Goal: Task Accomplishment & Management: Manage account settings

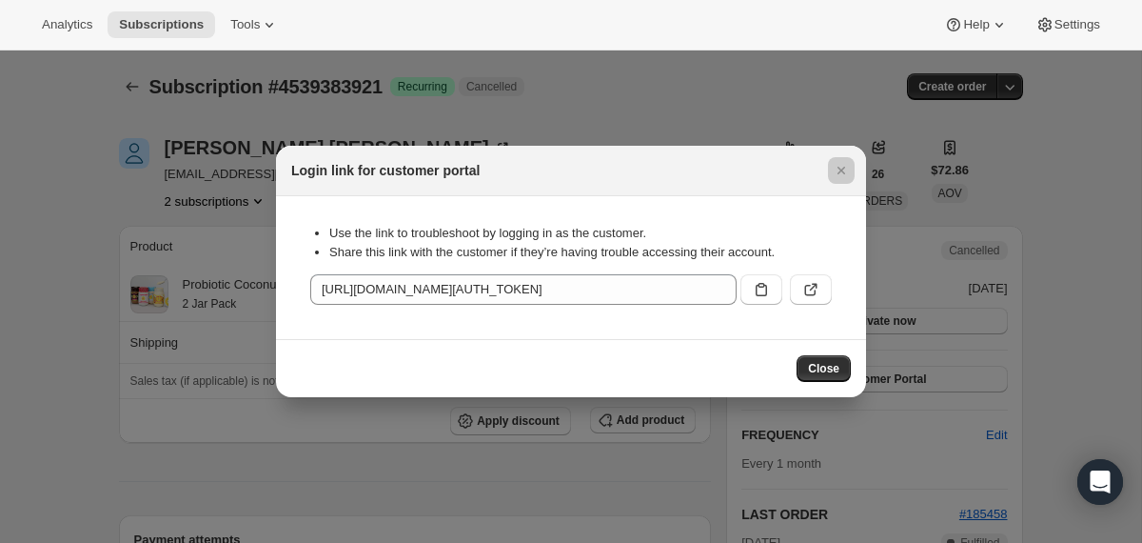
click at [136, 240] on div at bounding box center [571, 271] width 1142 height 543
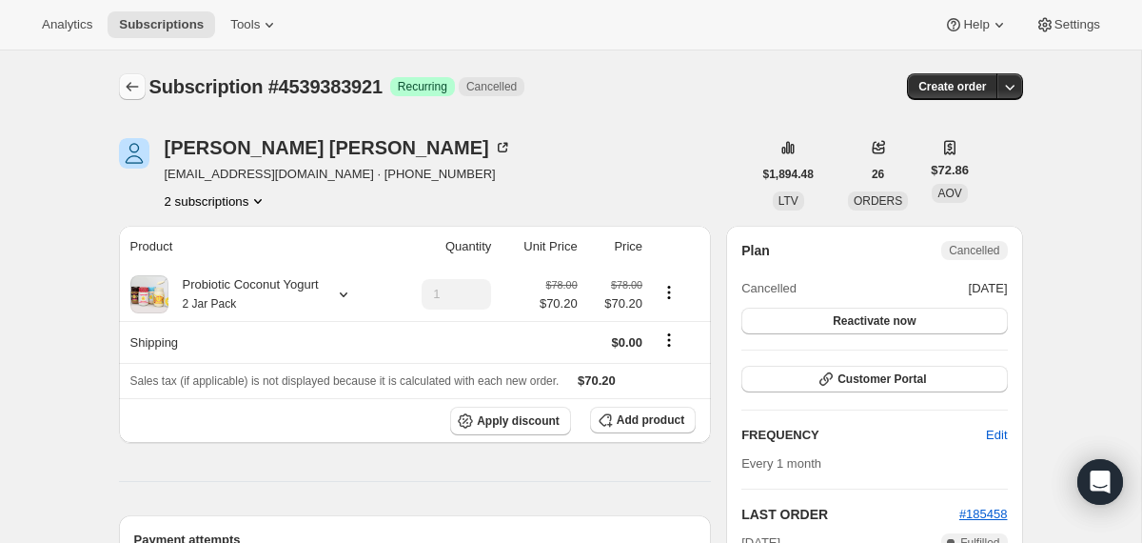
click at [135, 83] on icon "Subscriptions" at bounding box center [132, 86] width 19 height 19
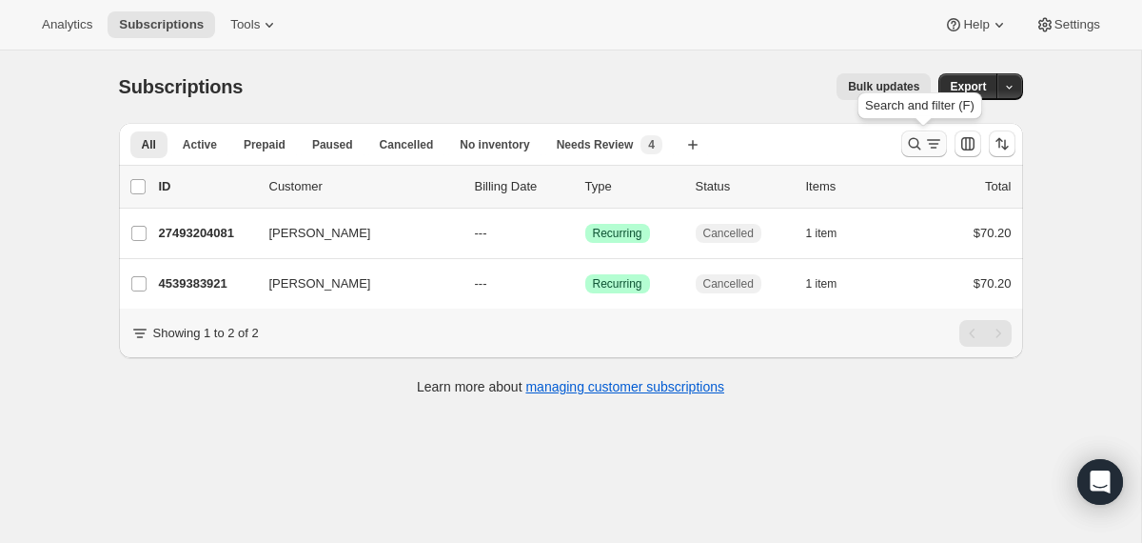
click at [912, 147] on icon "Search and filter results" at bounding box center [914, 144] width 12 height 12
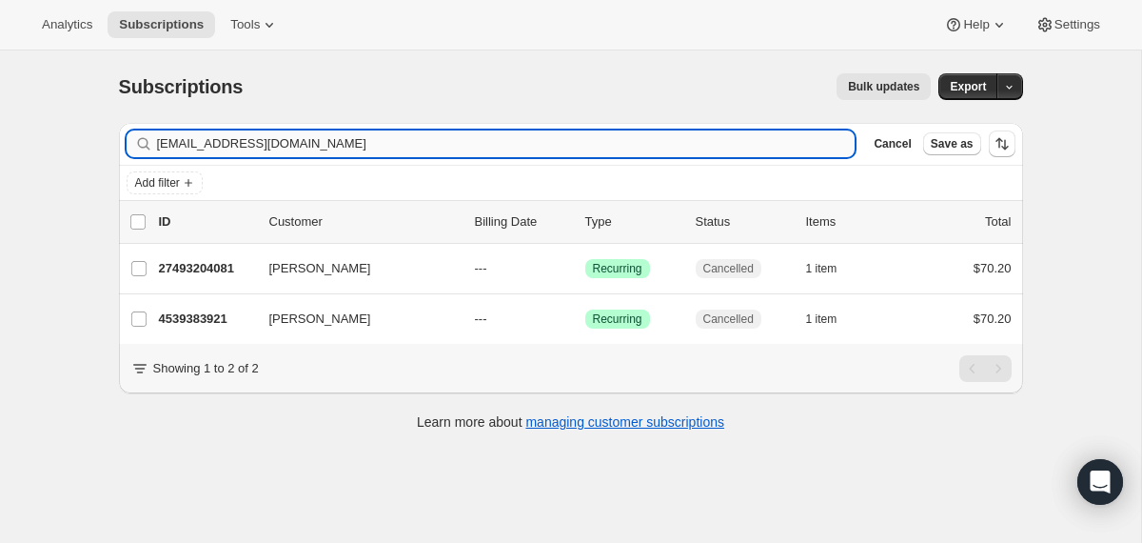
click at [642, 142] on input "[EMAIL_ADDRESS][DOMAIN_NAME]" at bounding box center [506, 143] width 699 height 27
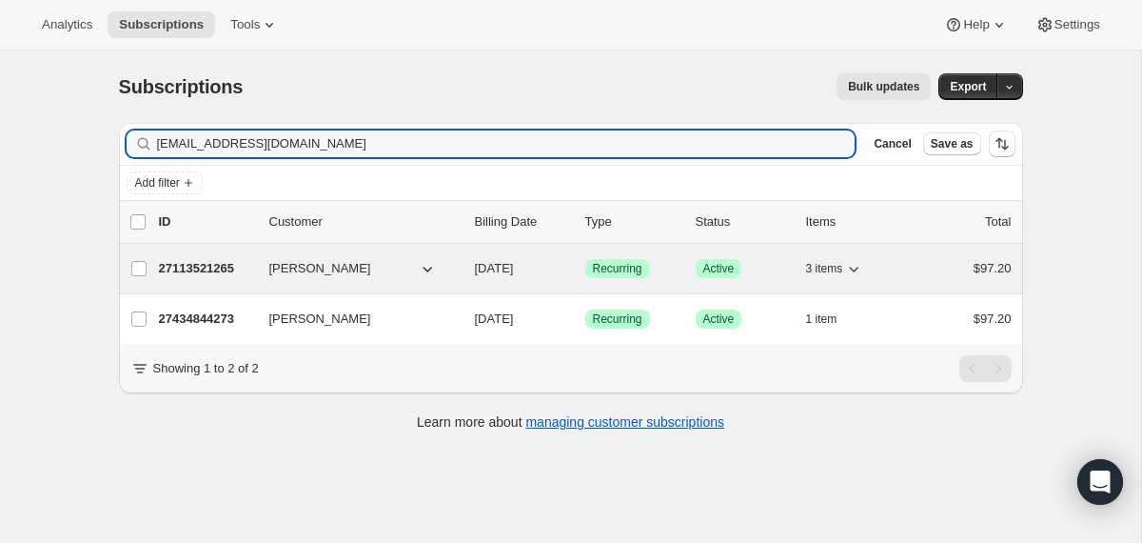
type input "[EMAIL_ADDRESS][DOMAIN_NAME]"
click at [460, 271] on div "27113521265 [PERSON_NAME] [DATE] Success Recurring Success Active 3 items $97.20" at bounding box center [585, 268] width 853 height 27
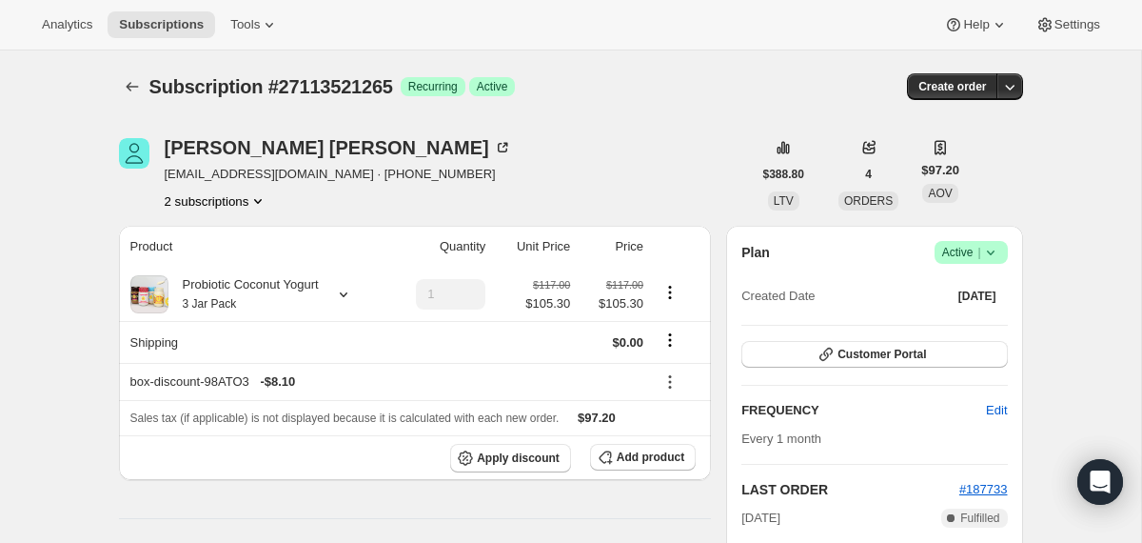
click at [991, 256] on icon at bounding box center [991, 252] width 19 height 19
click at [964, 321] on span "Cancel subscription" at bounding box center [964, 322] width 108 height 14
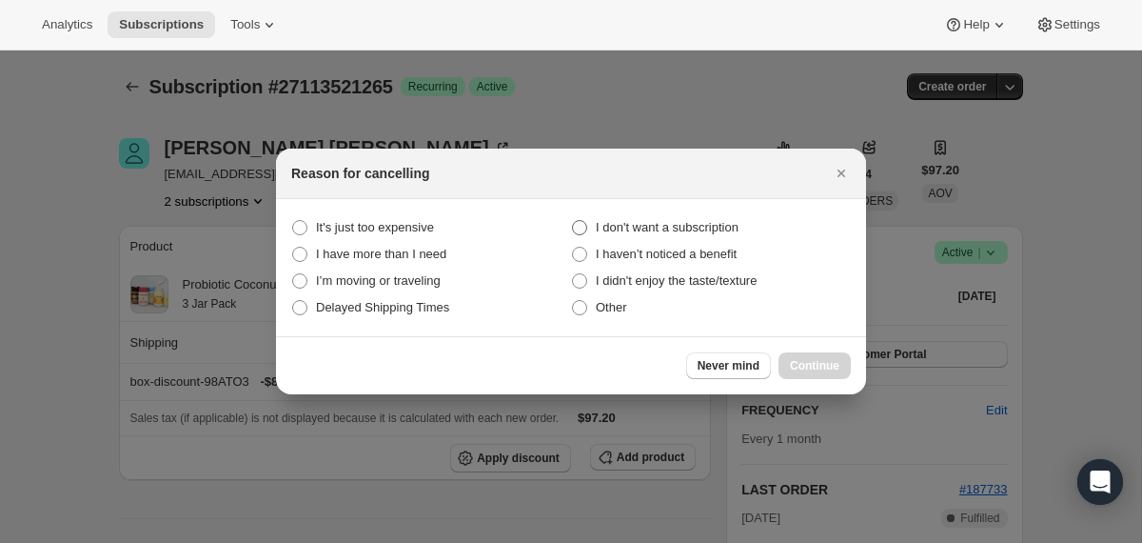
click at [739, 224] on span "I don't want a subscription" at bounding box center [667, 227] width 143 height 14
click at [573, 221] on subscription "I don't want a subscription" at bounding box center [572, 220] width 1 height 1
radio subscription "true"
click at [807, 354] on button "Continue" at bounding box center [815, 365] width 72 height 27
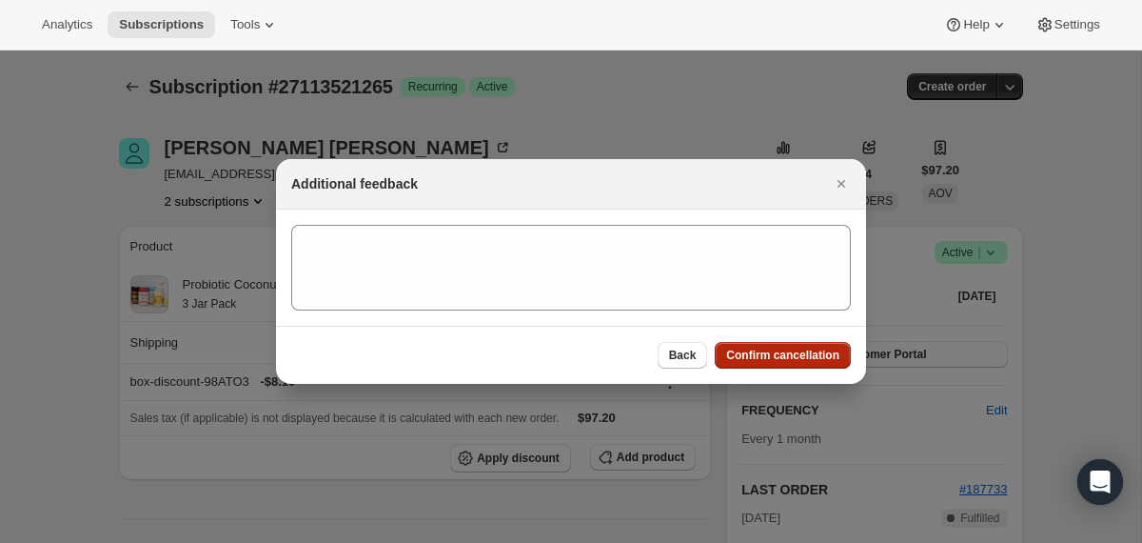
click at [807, 354] on span "Confirm cancellation" at bounding box center [782, 354] width 113 height 15
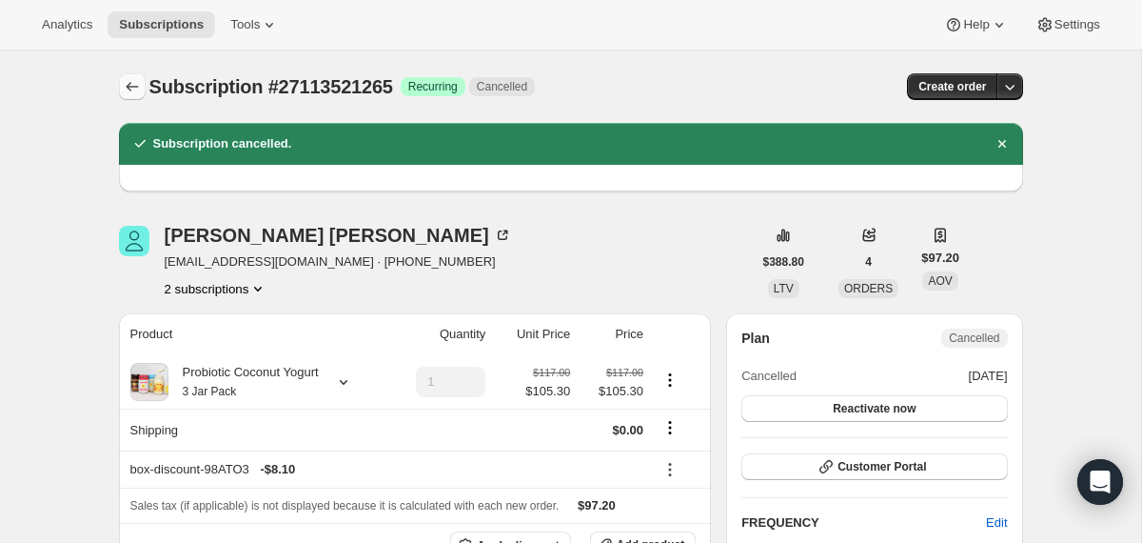
click at [130, 90] on icon "Subscriptions" at bounding box center [132, 86] width 19 height 19
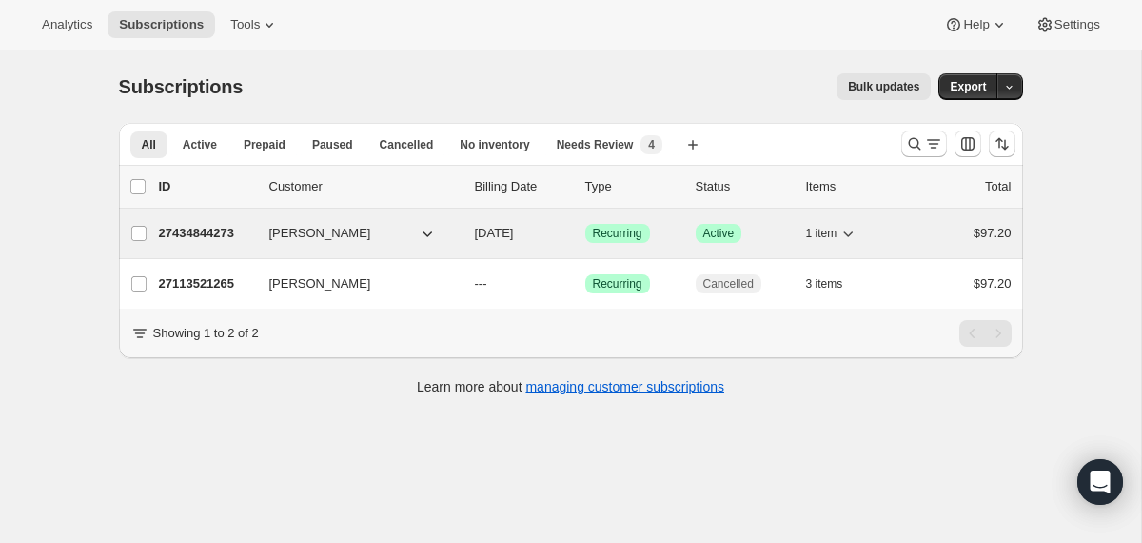
click at [478, 226] on span "[DATE]" at bounding box center [494, 233] width 39 height 14
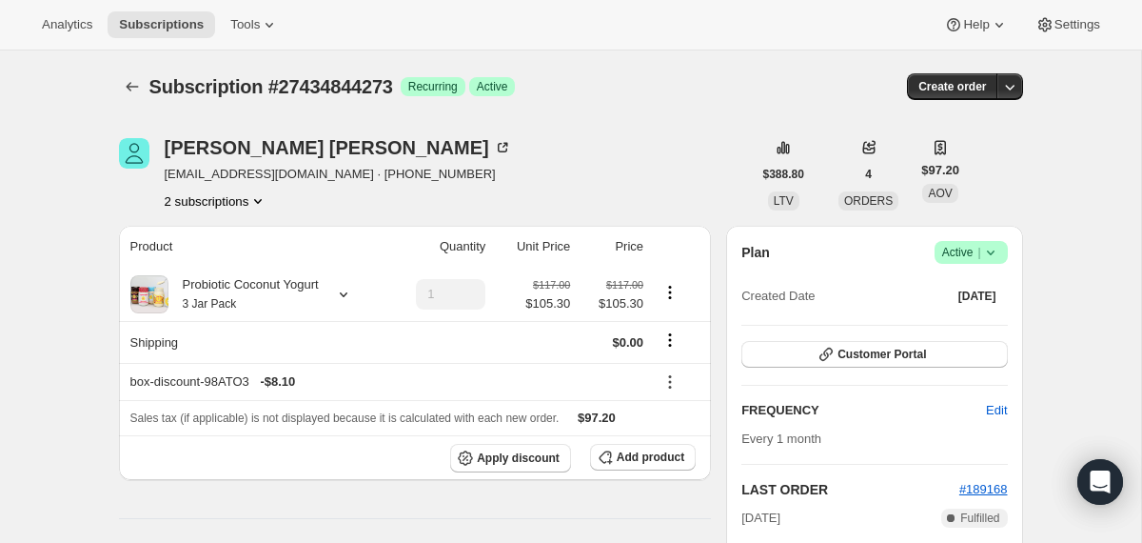
click at [996, 251] on icon at bounding box center [991, 252] width 19 height 19
click at [924, 333] on button "Cancel subscription" at bounding box center [963, 322] width 119 height 30
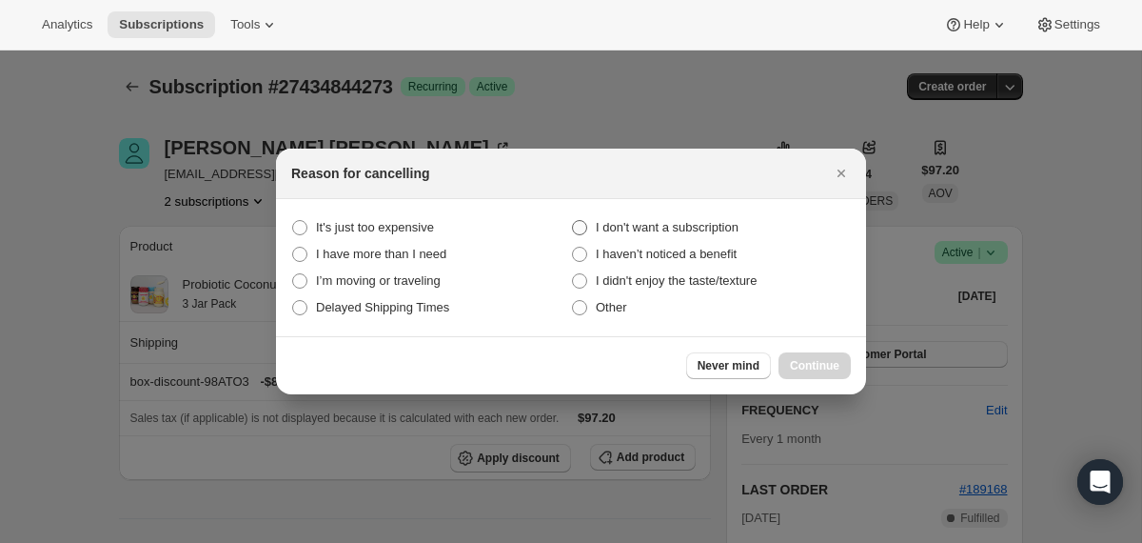
click at [696, 227] on span "I don't want a subscription" at bounding box center [667, 227] width 143 height 14
click at [573, 221] on subscription "I don't want a subscription" at bounding box center [572, 220] width 1 height 1
radio subscription "true"
click at [799, 361] on span "Continue" at bounding box center [815, 365] width 50 height 15
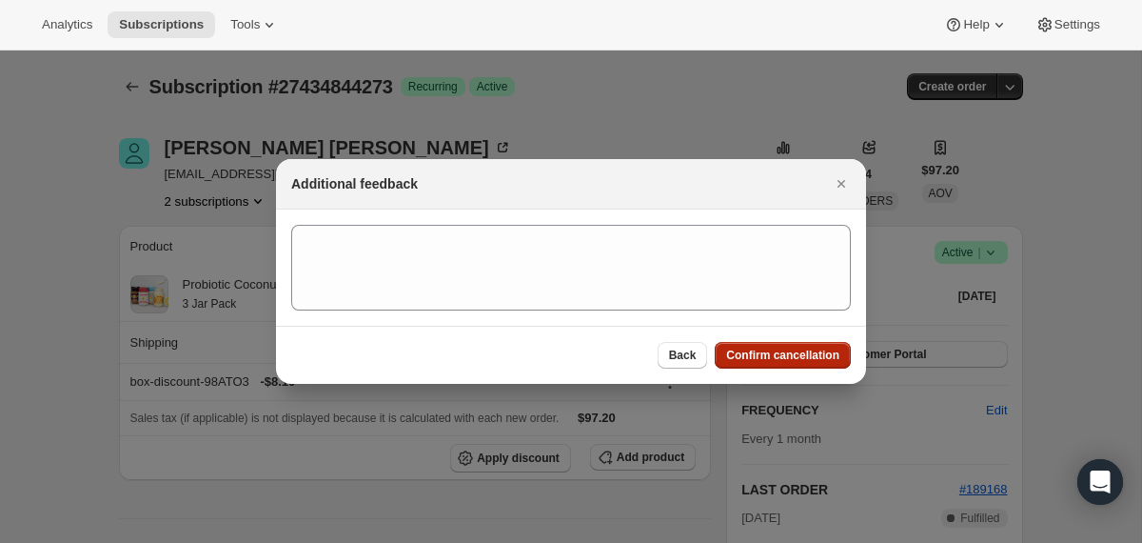
click at [799, 361] on span "Confirm cancellation" at bounding box center [782, 354] width 113 height 15
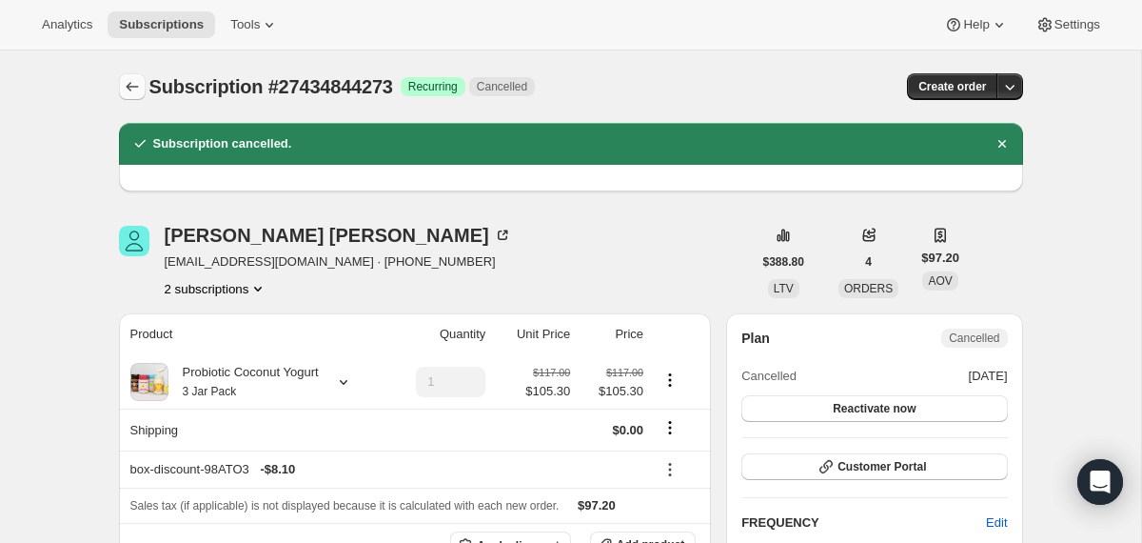
click at [125, 91] on icon "Subscriptions" at bounding box center [132, 86] width 19 height 19
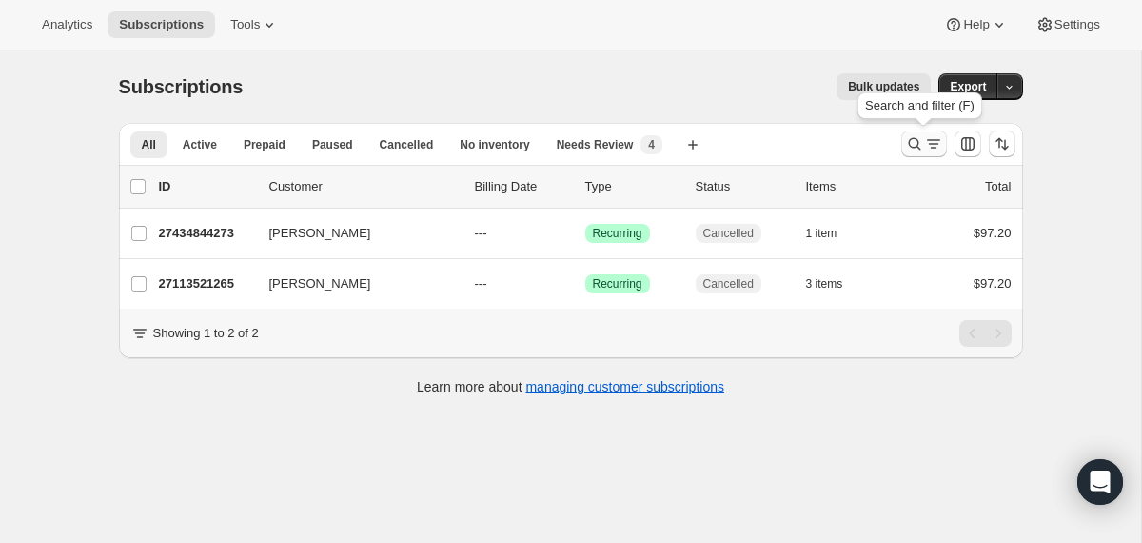
click at [910, 146] on icon "Search and filter results" at bounding box center [914, 143] width 19 height 19
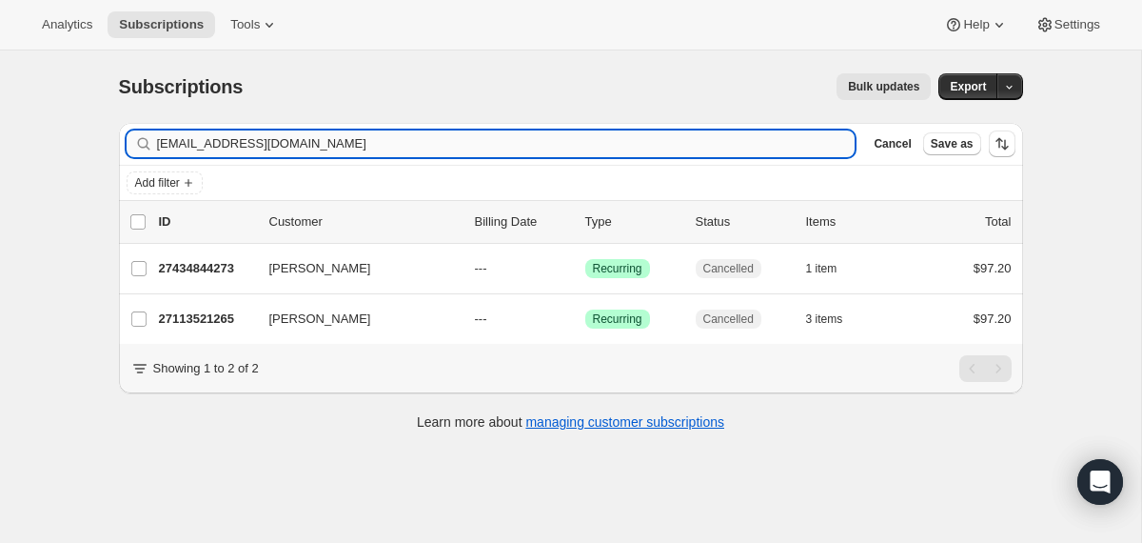
click at [580, 144] on input "[EMAIL_ADDRESS][DOMAIN_NAME]" at bounding box center [506, 143] width 699 height 27
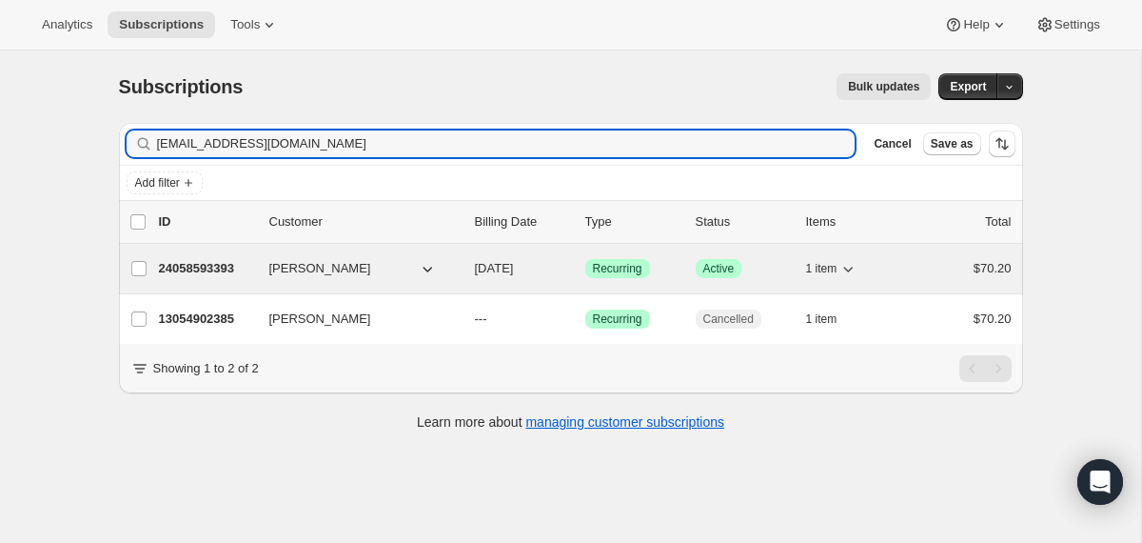
type input "[EMAIL_ADDRESS][DOMAIN_NAME]"
click at [460, 271] on div "24058593393 [PERSON_NAME] [DATE] Success Recurring Success Active 1 item $70.20" at bounding box center [585, 268] width 853 height 27
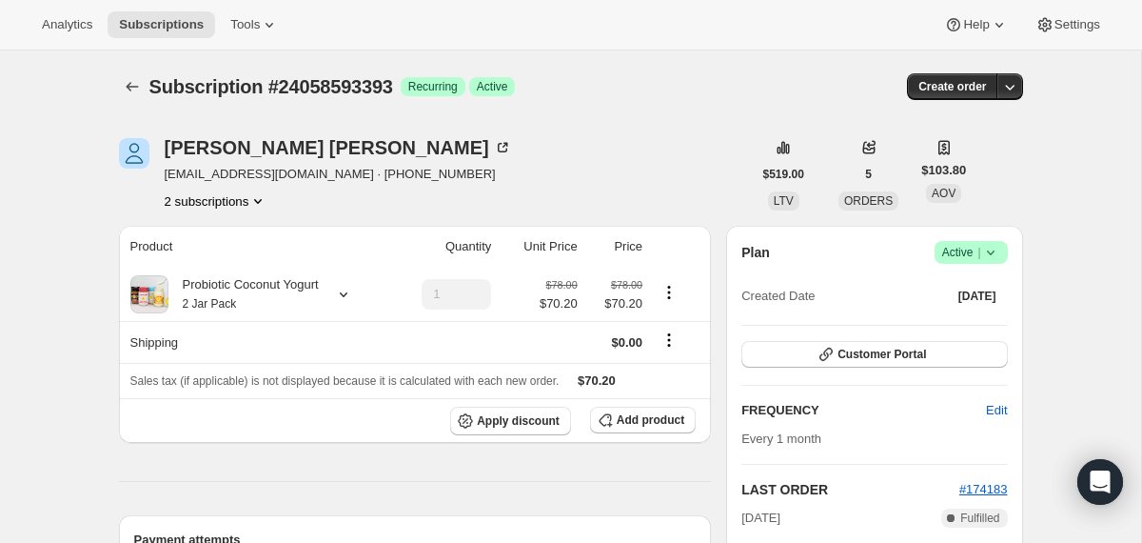
click at [994, 249] on icon at bounding box center [991, 252] width 19 height 19
click at [962, 323] on span "Cancel subscription" at bounding box center [964, 322] width 108 height 14
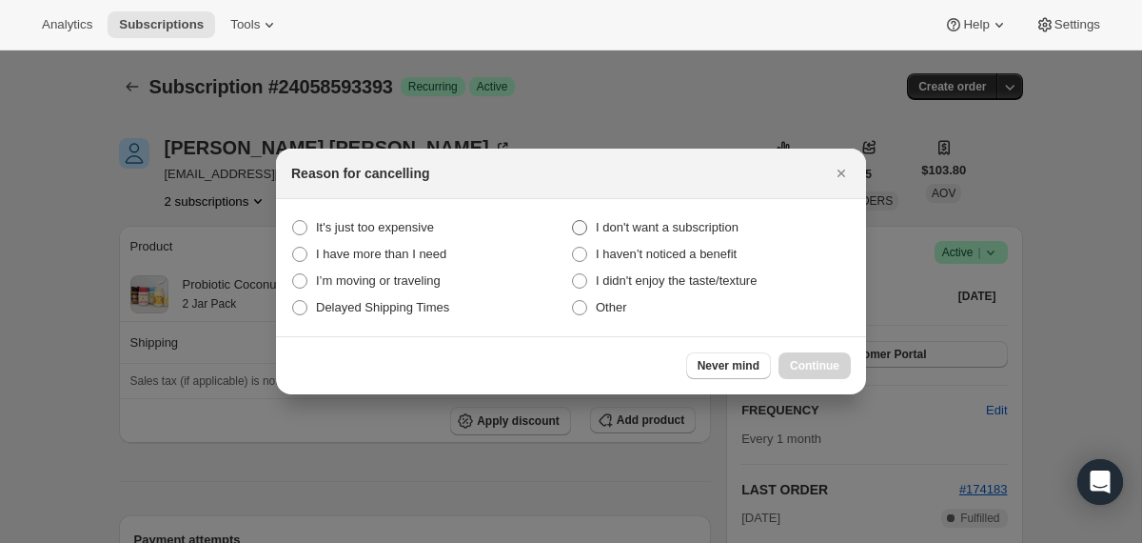
click at [711, 227] on span "I don't want a subscription" at bounding box center [667, 227] width 143 height 14
click at [573, 221] on subscription "I don't want a subscription" at bounding box center [572, 220] width 1 height 1
radio subscription "true"
click at [800, 366] on span "Continue" at bounding box center [815, 365] width 50 height 15
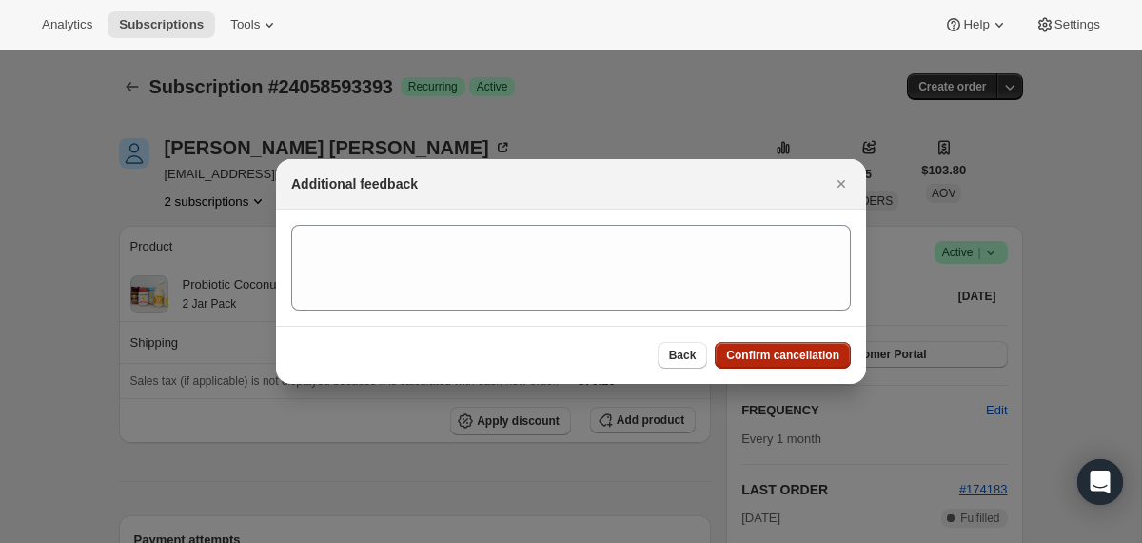
click at [800, 366] on button "Confirm cancellation" at bounding box center [783, 355] width 136 height 27
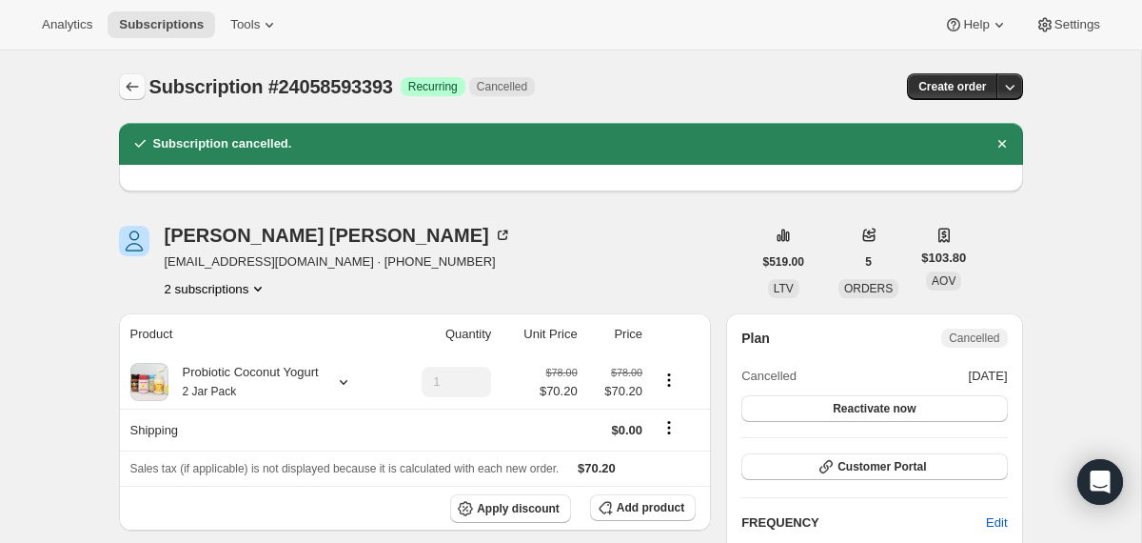
click at [132, 81] on icon "Subscriptions" at bounding box center [132, 86] width 19 height 19
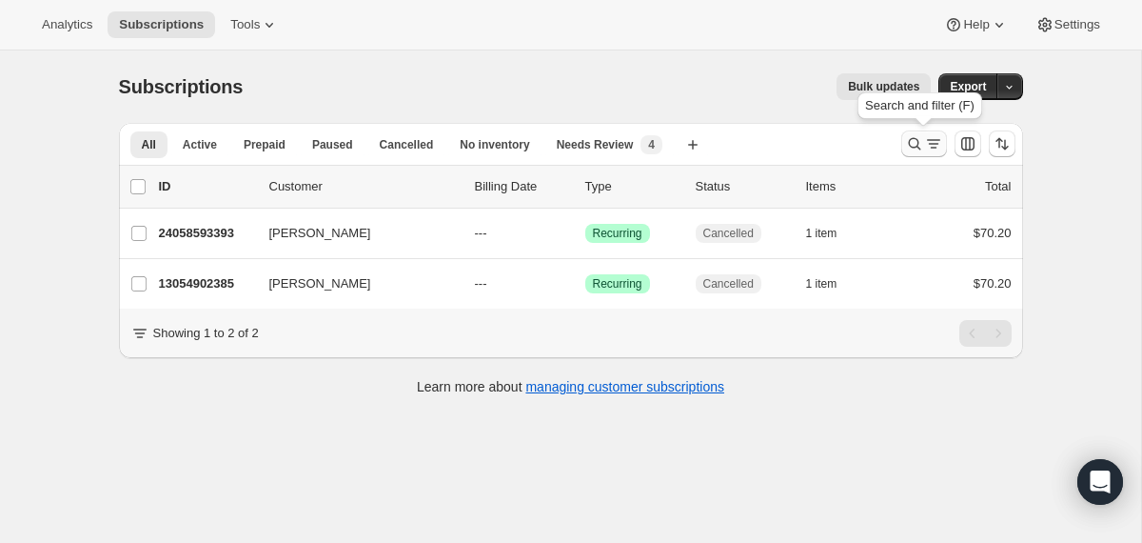
click at [903, 155] on button "Search and filter results" at bounding box center [925, 143] width 46 height 27
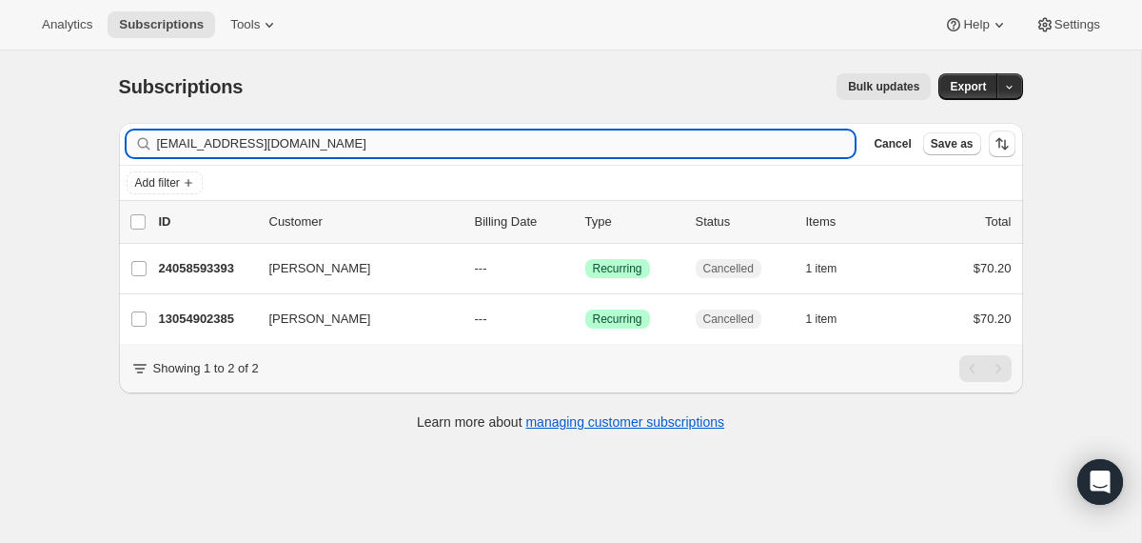
click at [737, 140] on input "[EMAIL_ADDRESS][DOMAIN_NAME]" at bounding box center [506, 143] width 699 height 27
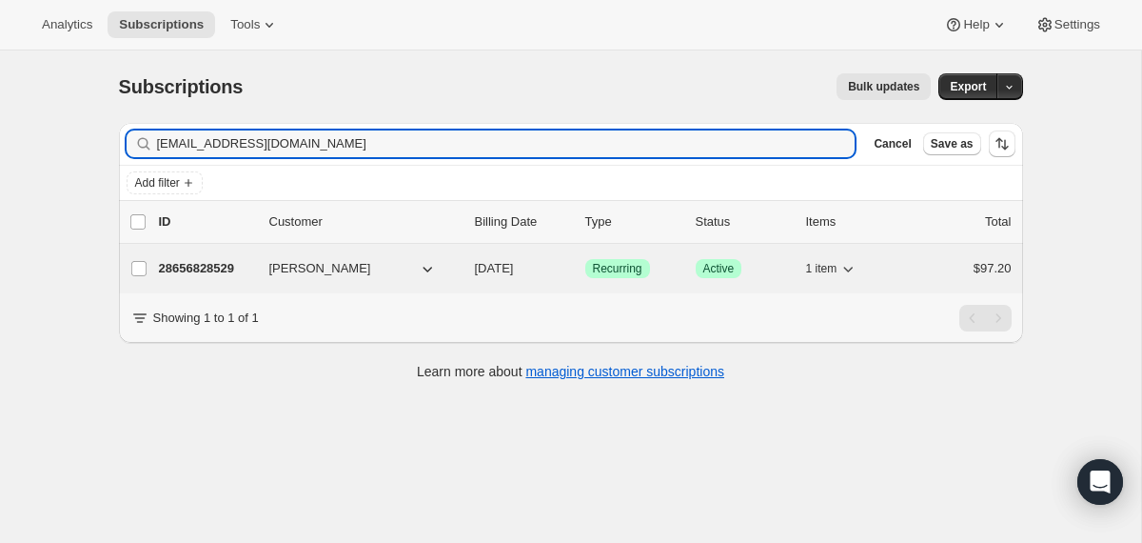
type input "[EMAIL_ADDRESS][DOMAIN_NAME]"
click at [464, 270] on div "28656828529 [PERSON_NAME] [DATE] Success Recurring Success Active 1 item $97.20" at bounding box center [585, 268] width 853 height 27
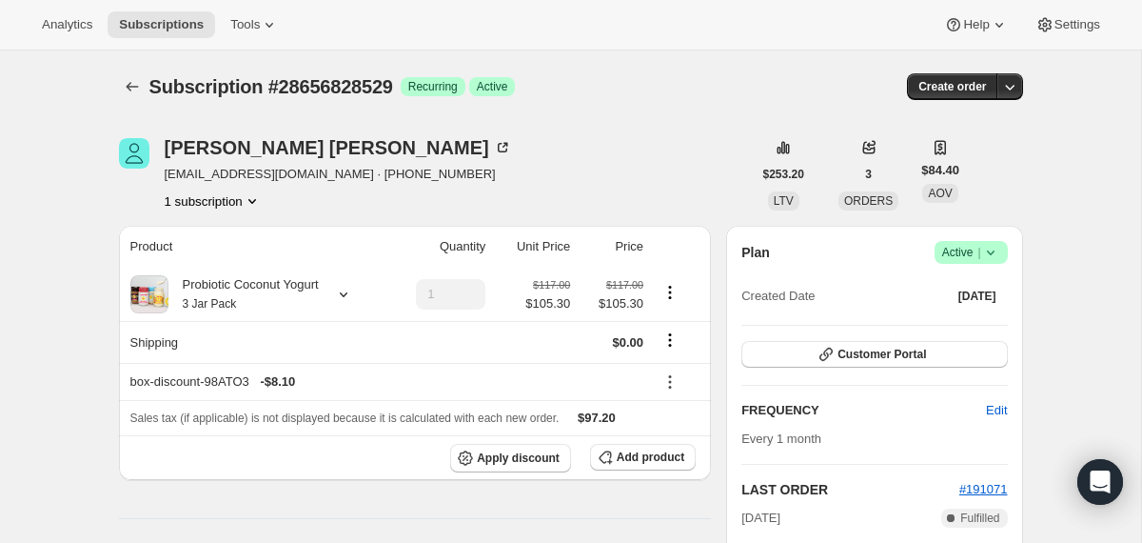
click at [1001, 250] on span "Success Active |" at bounding box center [971, 252] width 73 height 23
click at [971, 323] on span "Cancel subscription" at bounding box center [964, 322] width 108 height 14
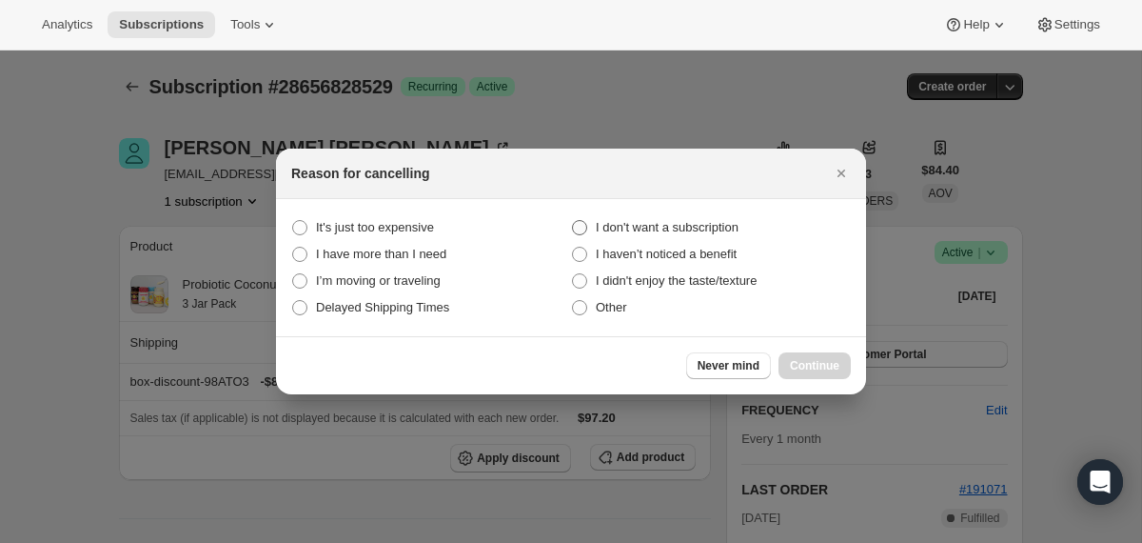
click at [739, 224] on span "I don't want a subscription" at bounding box center [667, 227] width 143 height 14
click at [573, 221] on subscription "I don't want a subscription" at bounding box center [572, 220] width 1 height 1
radio subscription "true"
click at [816, 368] on span "Continue" at bounding box center [815, 365] width 50 height 15
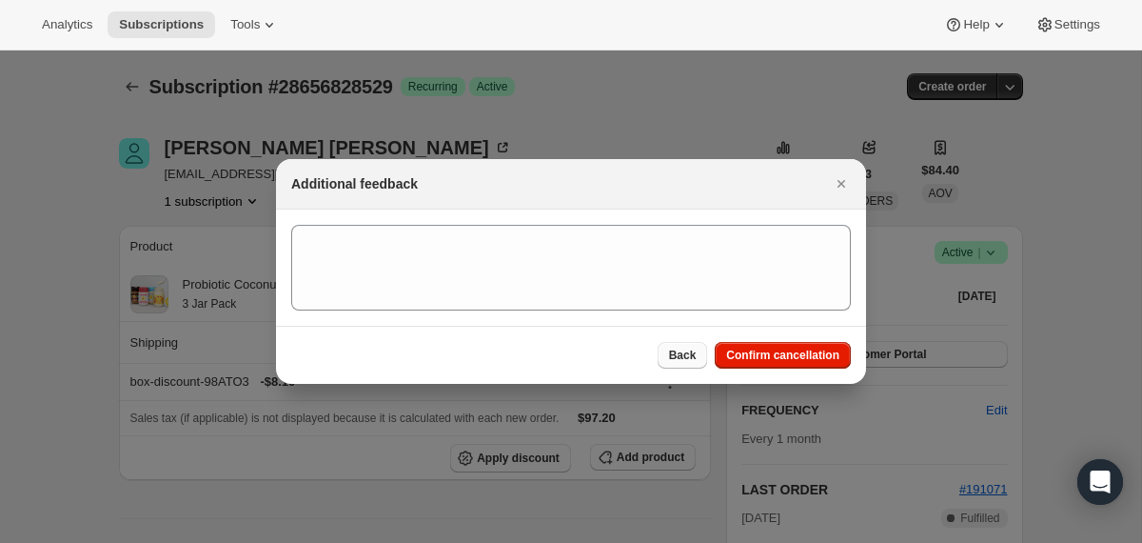
click at [672, 353] on span "Back" at bounding box center [683, 354] width 28 height 15
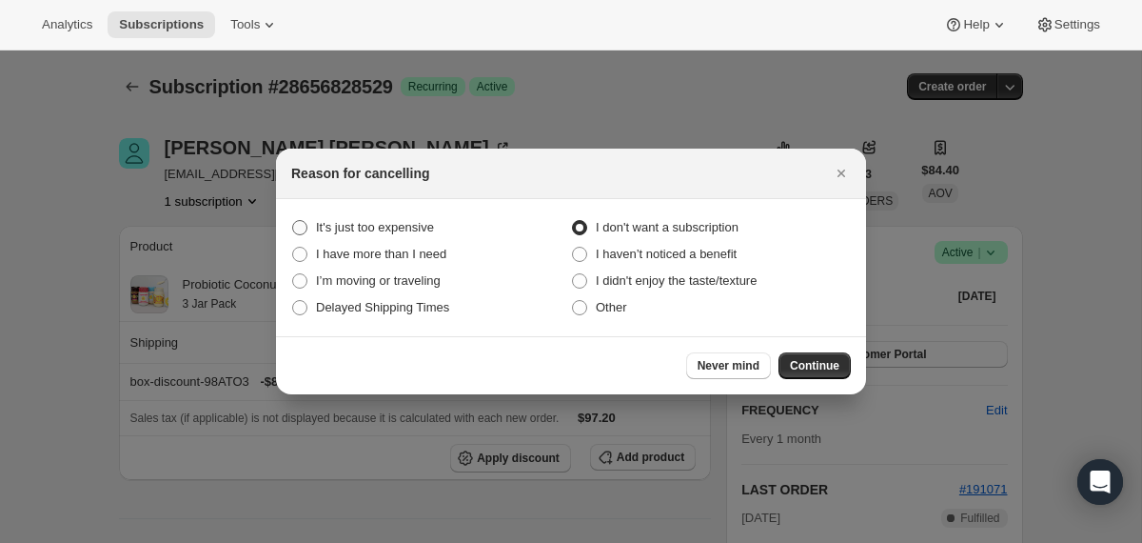
click at [378, 224] on span "It's just too expensive" at bounding box center [375, 227] width 118 height 14
click at [293, 221] on expensive "It's just too expensive" at bounding box center [292, 220] width 1 height 1
radio expensive "true"
radio subscription "false"
click at [790, 368] on span "Continue" at bounding box center [815, 365] width 50 height 15
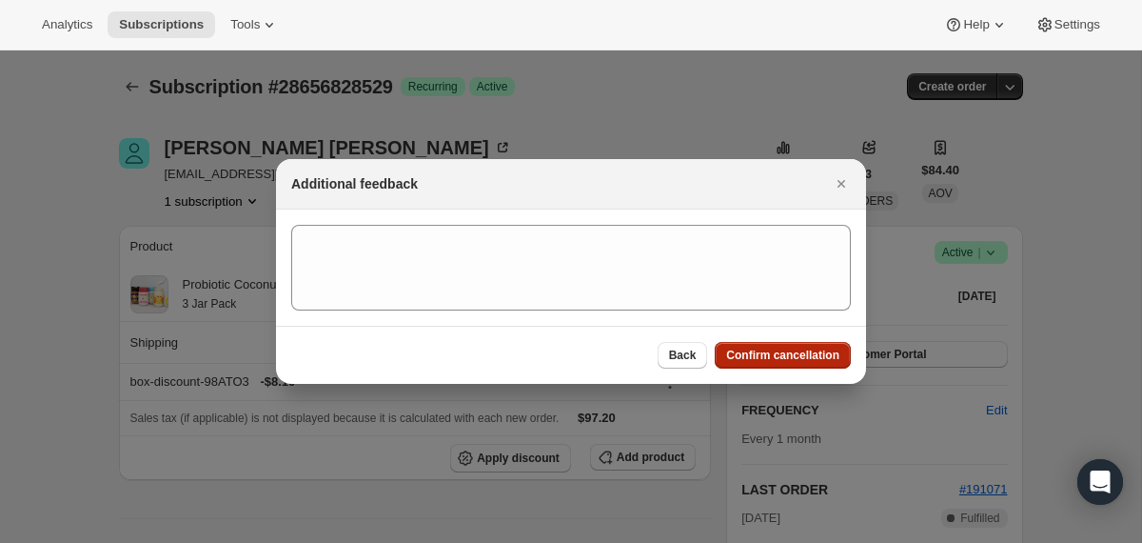
click at [788, 362] on span "Confirm cancellation" at bounding box center [782, 354] width 113 height 15
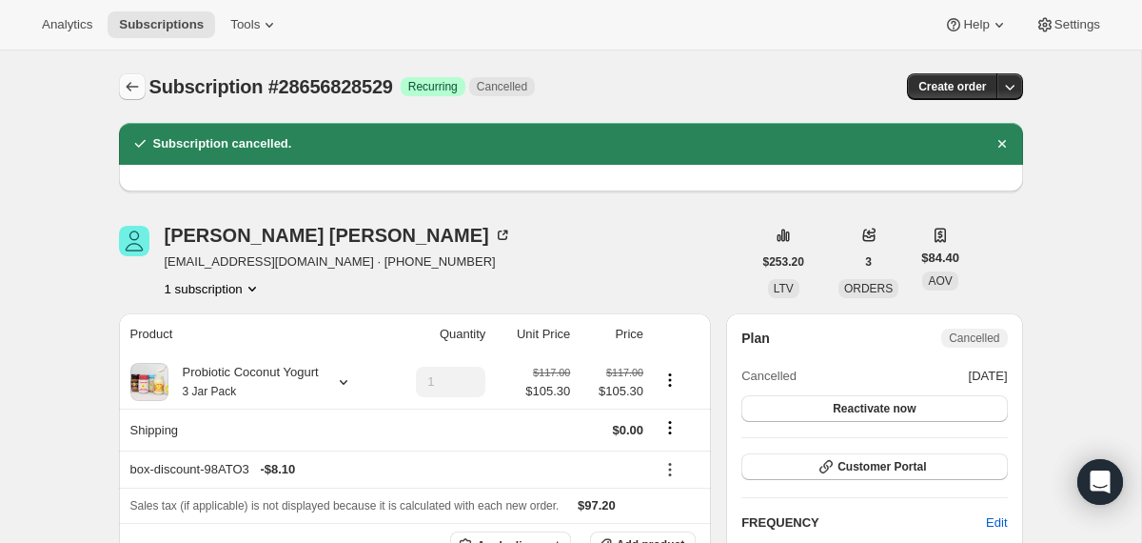
click at [135, 88] on icon "Subscriptions" at bounding box center [132, 86] width 19 height 19
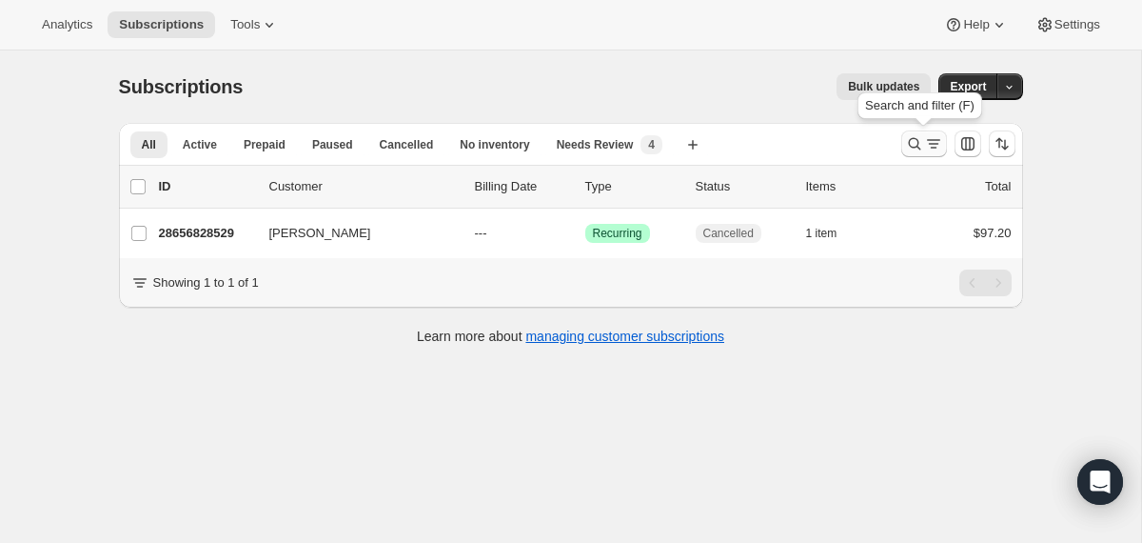
click at [914, 146] on icon "Search and filter results" at bounding box center [914, 143] width 19 height 19
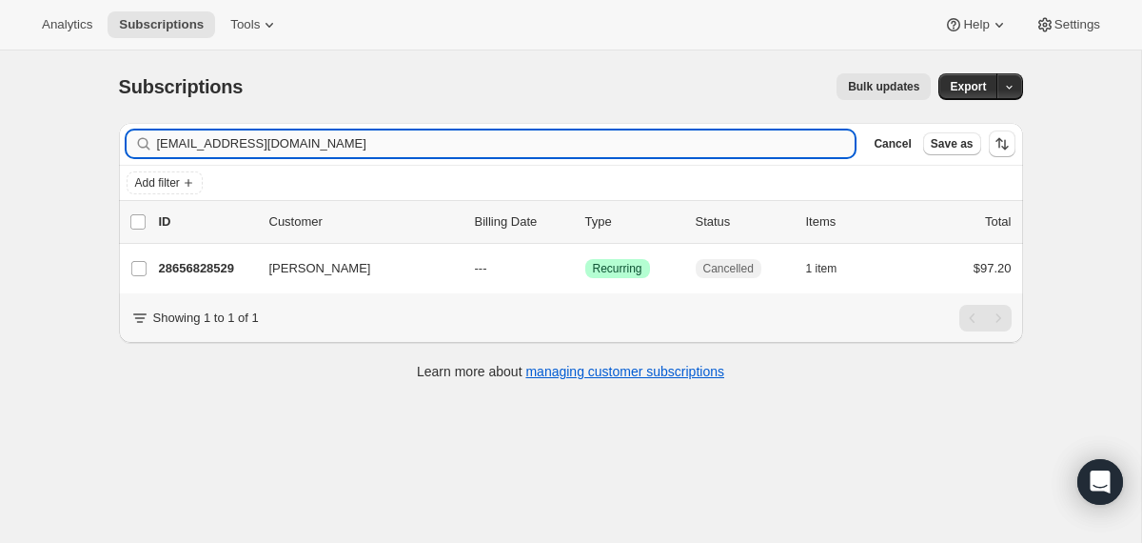
click at [718, 141] on input "[EMAIL_ADDRESS][DOMAIN_NAME]" at bounding box center [506, 143] width 699 height 27
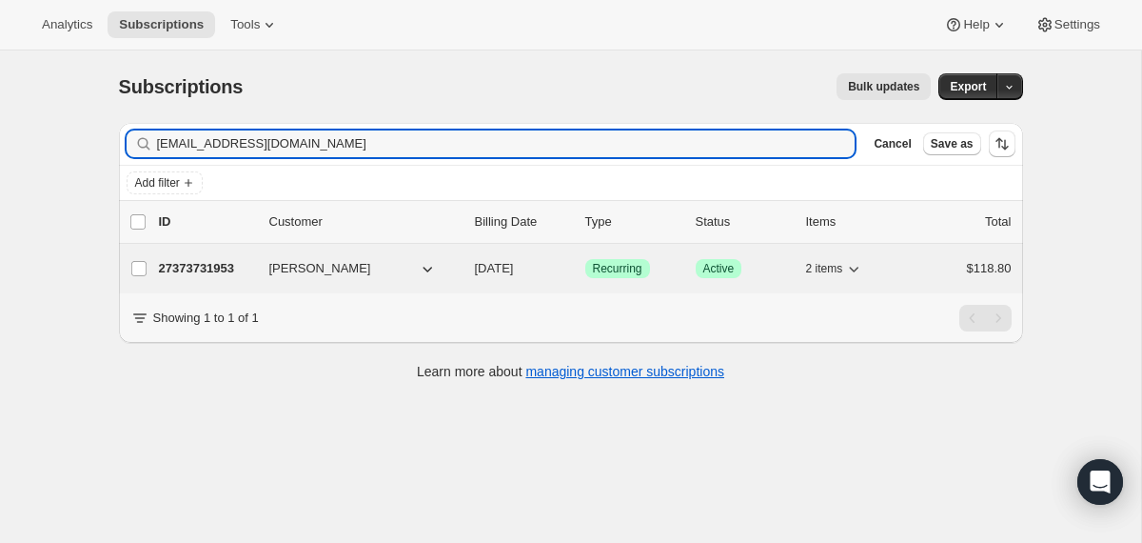
type input "[EMAIL_ADDRESS][DOMAIN_NAME]"
click at [470, 268] on div "27373731953 [PERSON_NAME] [DATE] Success Recurring Success Active 2 items $118.…" at bounding box center [585, 268] width 853 height 27
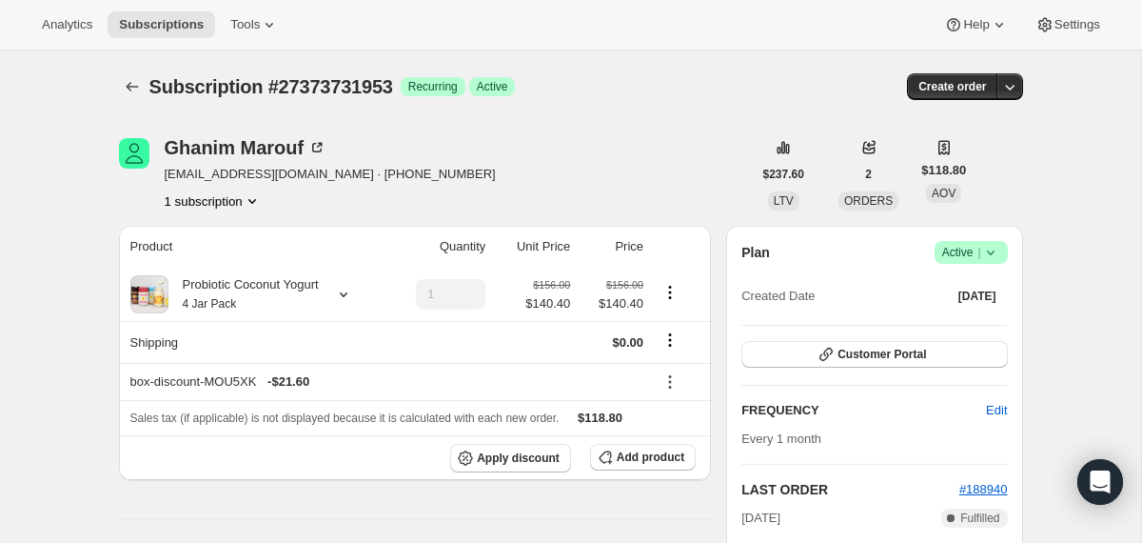
click at [999, 254] on icon at bounding box center [991, 252] width 19 height 19
click at [962, 317] on span "Cancel subscription" at bounding box center [964, 322] width 108 height 14
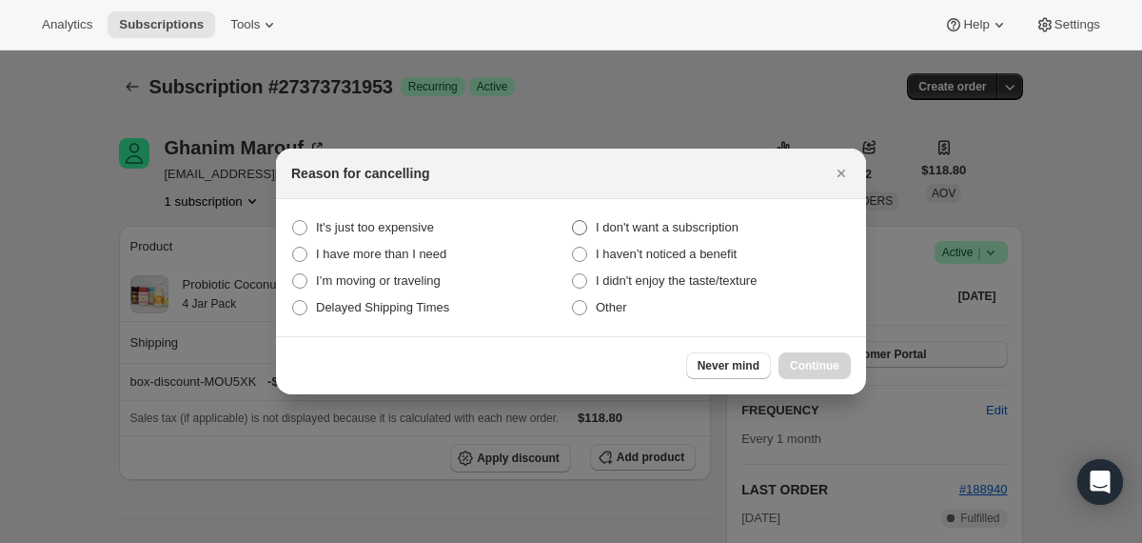
click at [724, 230] on span "I don't want a subscription" at bounding box center [667, 227] width 143 height 14
click at [573, 221] on subscription "I don't want a subscription" at bounding box center [572, 220] width 1 height 1
radio subscription "true"
click at [809, 359] on span "Continue" at bounding box center [815, 365] width 50 height 15
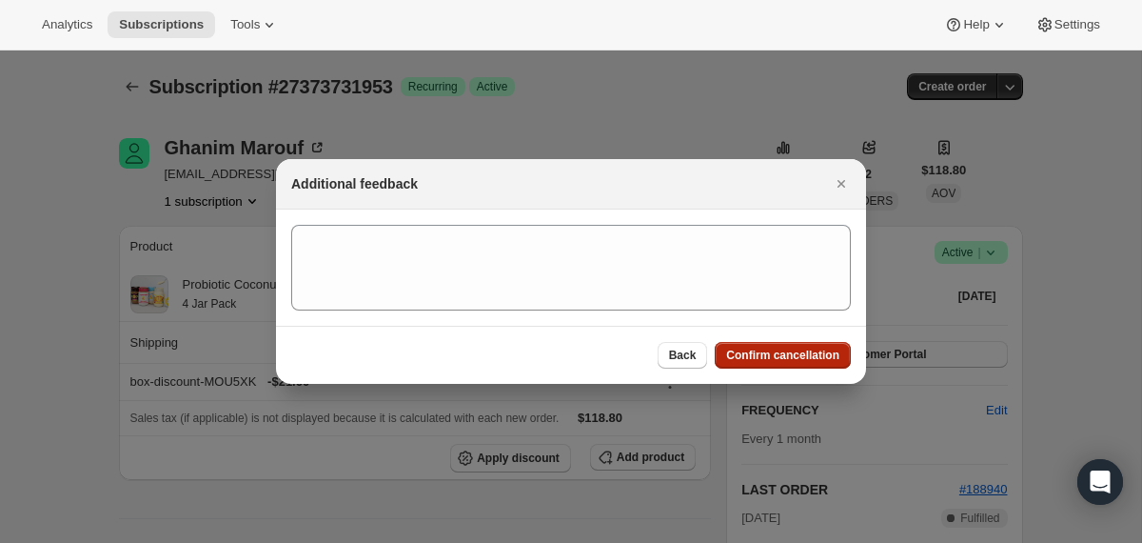
click at [809, 359] on span "Confirm cancellation" at bounding box center [782, 354] width 113 height 15
